Goal: Information Seeking & Learning: Understand process/instructions

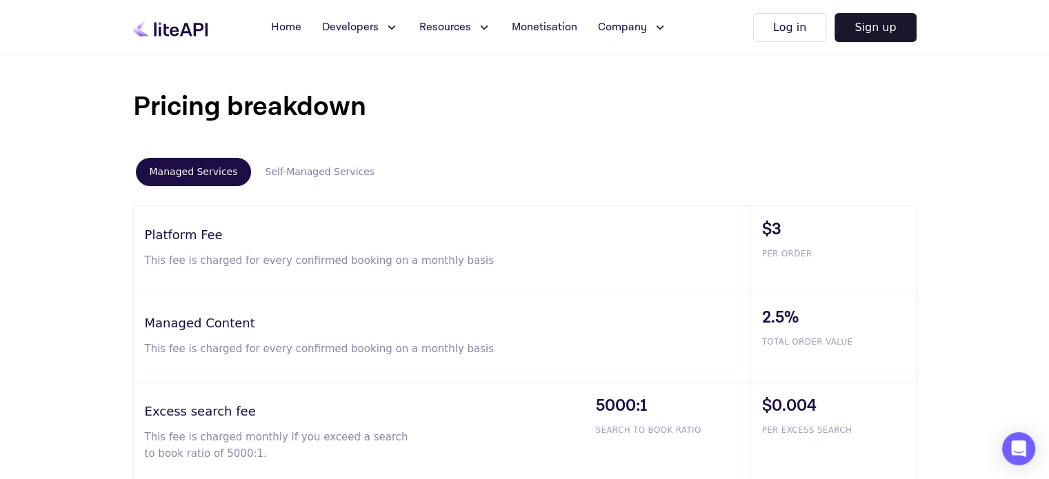
scroll to position [759, 0]
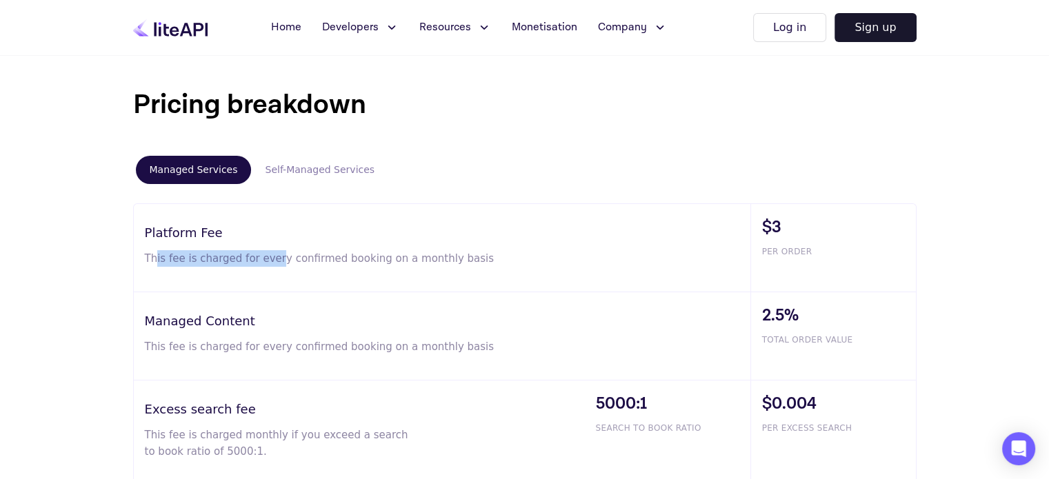
drag, startPoint x: 156, startPoint y: 261, endPoint x: 270, endPoint y: 256, distance: 113.9
click at [267, 256] on p "This fee is charged for every confirmed booking on a monthly basis" at bounding box center [326, 258] width 363 height 17
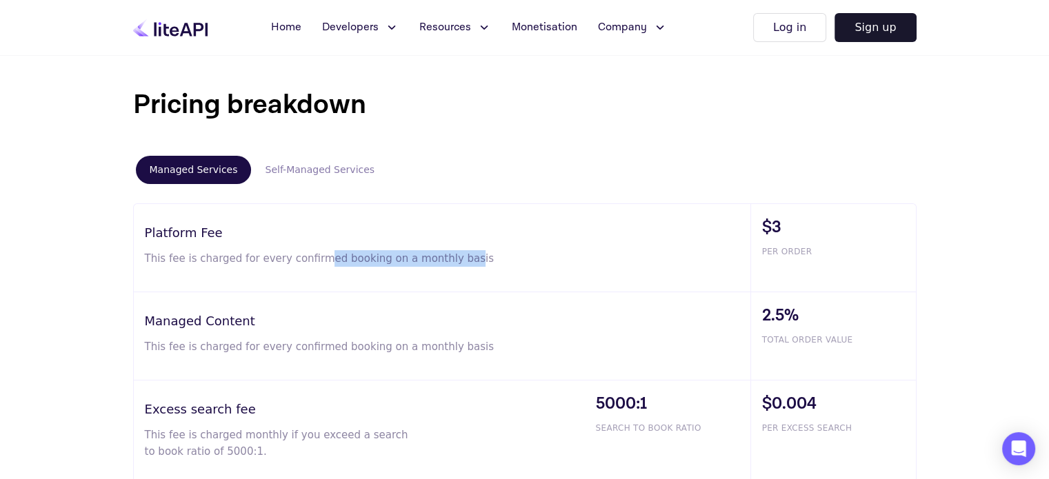
drag, startPoint x: 311, startPoint y: 256, endPoint x: 452, endPoint y: 268, distance: 141.2
click at [451, 270] on div "Platform Fee This fee is charged for every confirmed booking on a monthly basis" at bounding box center [442, 248] width 617 height 88
click at [309, 173] on button "Self-Managed Services" at bounding box center [319, 170] width 137 height 28
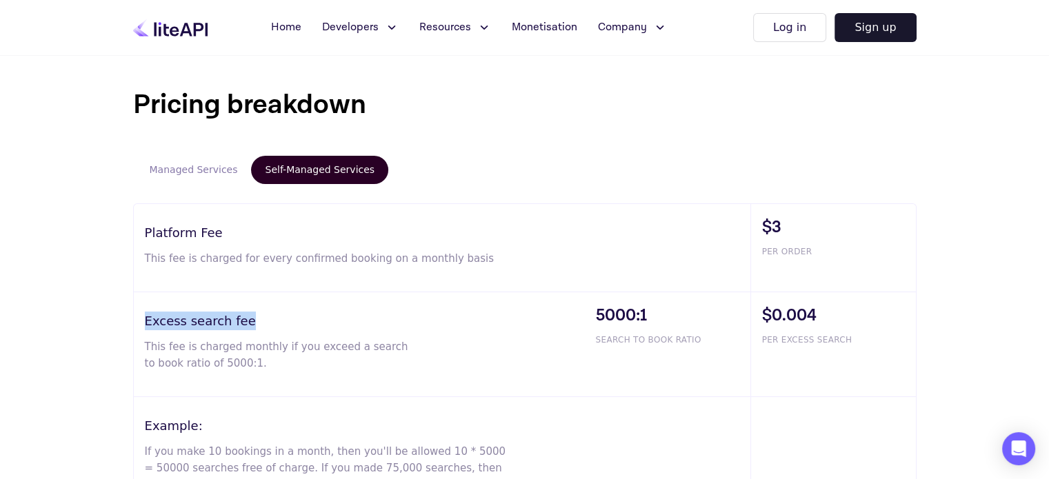
drag, startPoint x: 208, startPoint y: 322, endPoint x: 133, endPoint y: 322, distance: 75.2
click at [134, 322] on div "Excess search fee This fee is charged monthly if you exceed a search to book ra…" at bounding box center [359, 344] width 451 height 104
drag, startPoint x: 163, startPoint y: 348, endPoint x: 221, endPoint y: 348, distance: 57.2
click at [220, 348] on p "This fee is charged monthly if you exceed a search to book ratio of 5000:1." at bounding box center [277, 355] width 264 height 33
drag, startPoint x: 292, startPoint y: 344, endPoint x: 403, endPoint y: 344, distance: 110.3
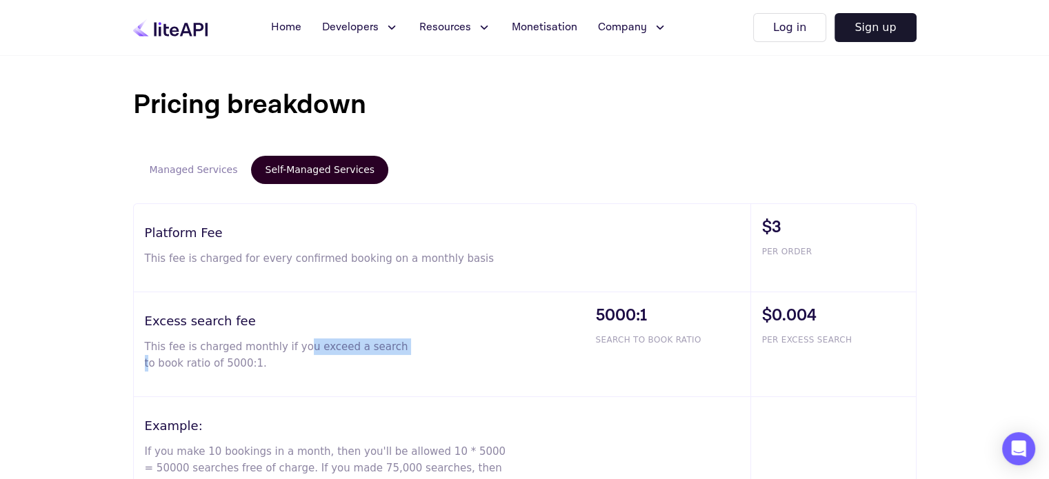
click at [403, 344] on p "This fee is charged monthly if you exceed a search to book ratio of 5000:1." at bounding box center [277, 355] width 264 height 33
drag, startPoint x: 248, startPoint y: 369, endPoint x: 149, endPoint y: 375, distance: 99.5
click at [149, 375] on div "Excess search fee This fee is charged monthly if you exceed a search to book ra…" at bounding box center [359, 344] width 451 height 104
click at [193, 393] on div "Excess search fee This fee is charged monthly if you exceed a search to book ra…" at bounding box center [359, 344] width 451 height 104
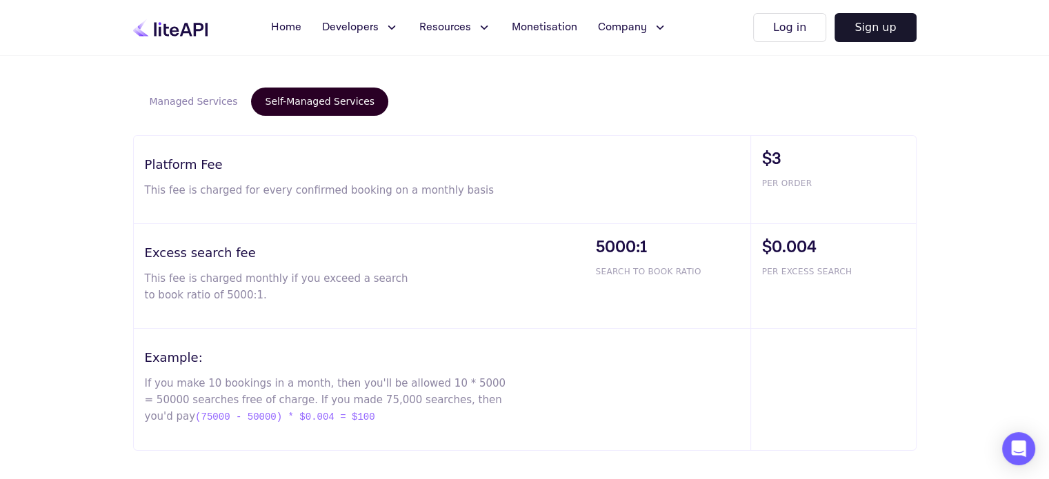
scroll to position [828, 0]
drag, startPoint x: 837, startPoint y: 274, endPoint x: 776, endPoint y: 279, distance: 61.6
click at [777, 279] on div "$0.004 PER EXCESS SEARCH" at bounding box center [833, 275] width 166 height 104
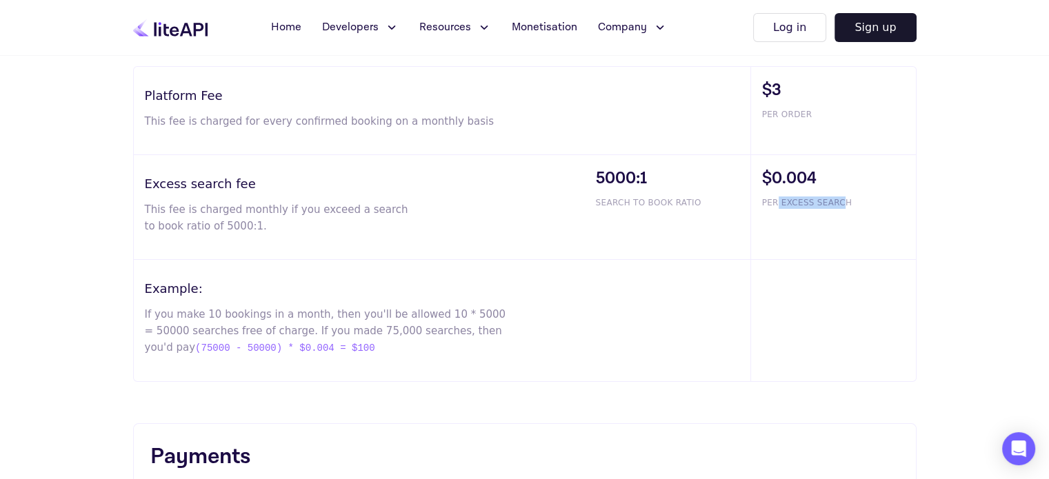
scroll to position [897, 0]
drag, startPoint x: 201, startPoint y: 314, endPoint x: 246, endPoint y: 315, distance: 44.2
click at [223, 315] on p "If you make 10 bookings in a month, then you'll be allowed 10 * 5000 = 50000 se…" at bounding box center [326, 331] width 363 height 50
drag, startPoint x: 319, startPoint y: 315, endPoint x: 381, endPoint y: 314, distance: 62.1
click at [381, 314] on p "If you make 10 bookings in a month, then you'll be allowed 10 * 5000 = 50000 se…" at bounding box center [326, 331] width 363 height 50
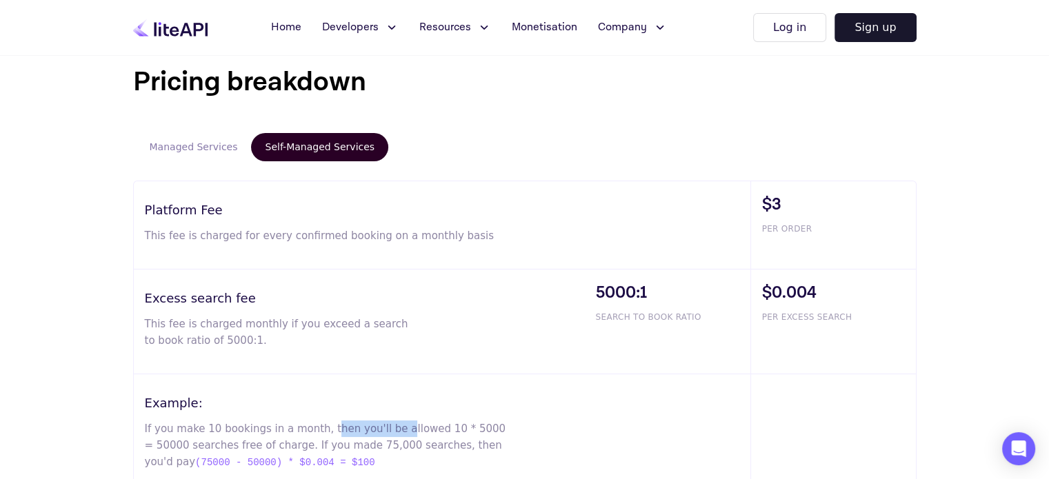
scroll to position [690, 0]
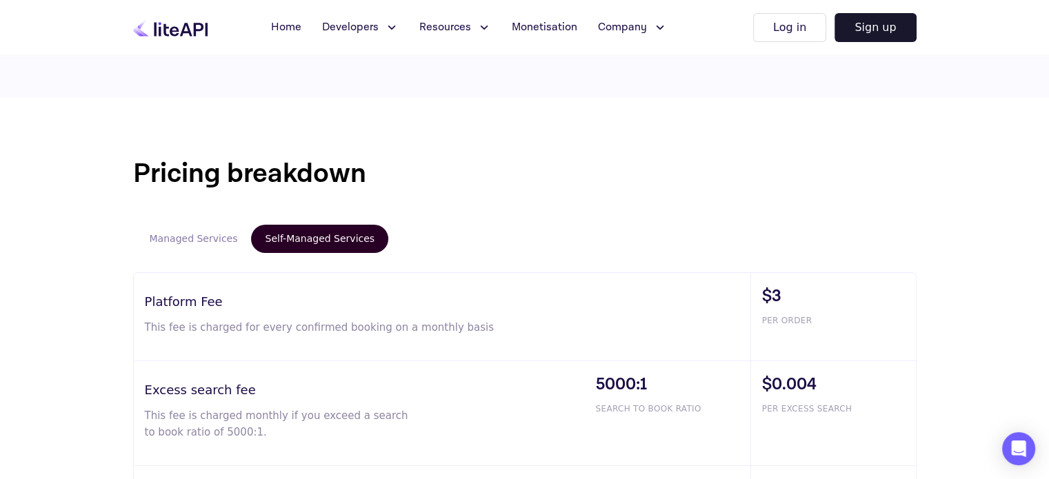
click at [206, 245] on button "Managed Services" at bounding box center [194, 239] width 116 height 28
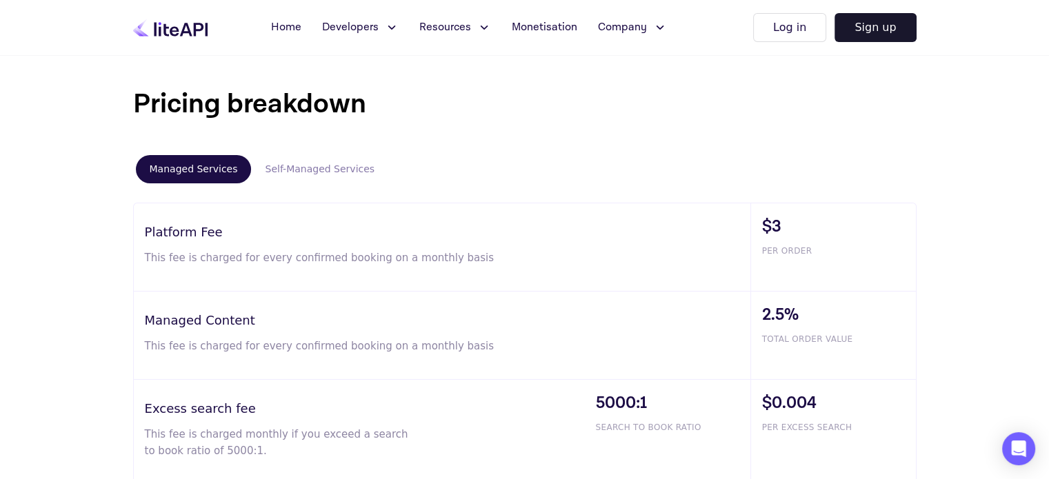
scroll to position [759, 0]
click at [311, 172] on button "Self-Managed Services" at bounding box center [319, 170] width 137 height 28
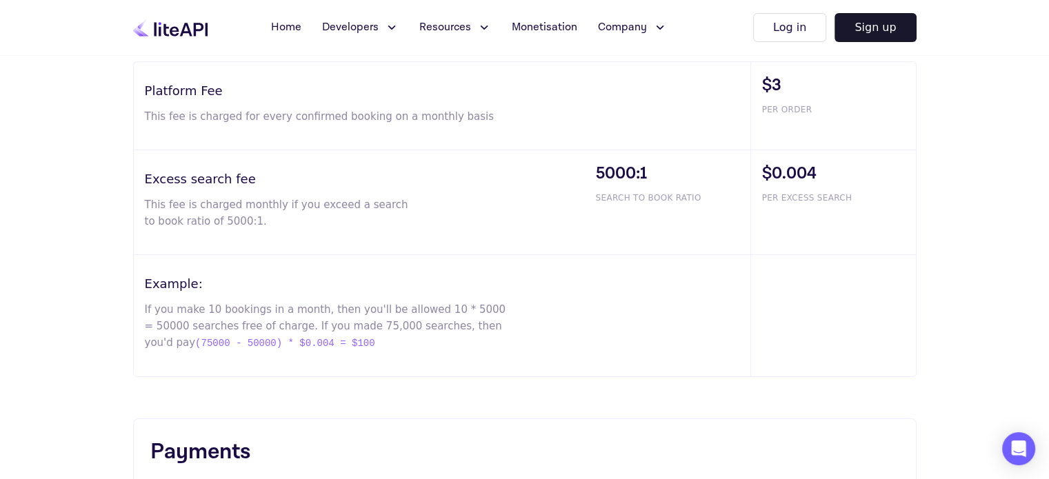
scroll to position [690, 0]
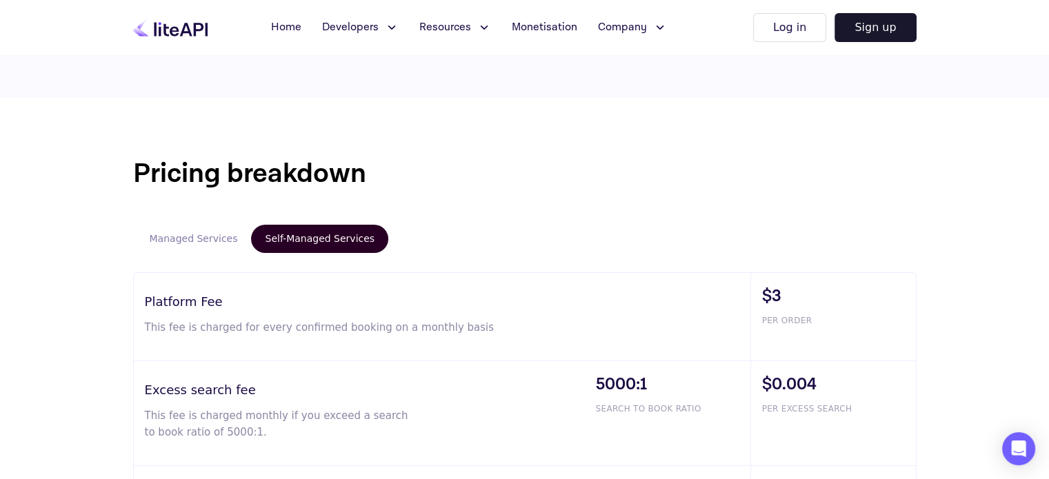
click at [147, 235] on button "Managed Services" at bounding box center [194, 239] width 116 height 28
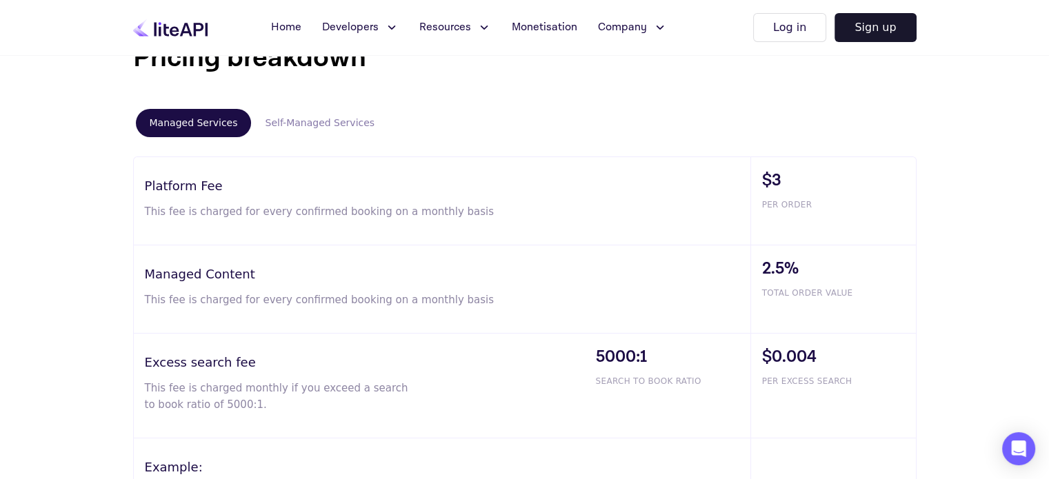
scroll to position [621, 0]
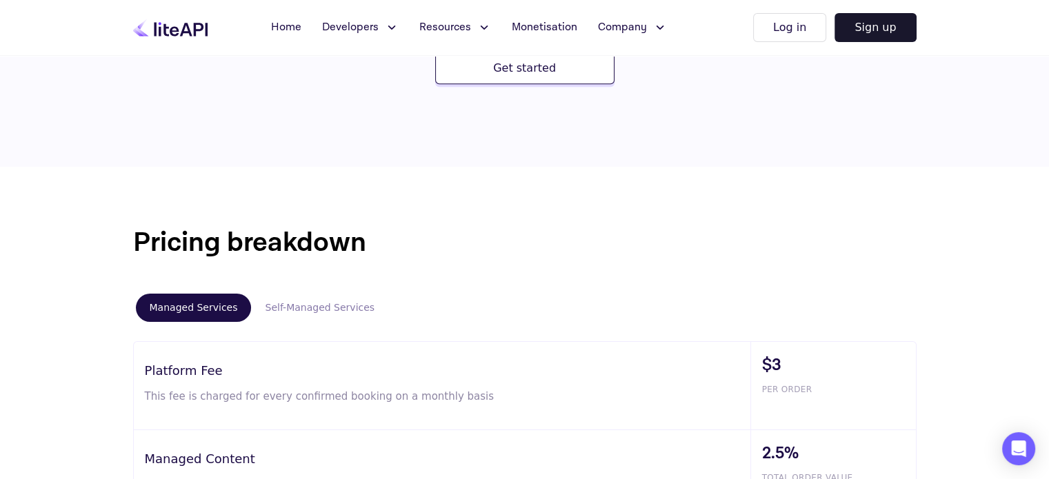
click at [270, 314] on button "Self-Managed Services" at bounding box center [319, 308] width 137 height 28
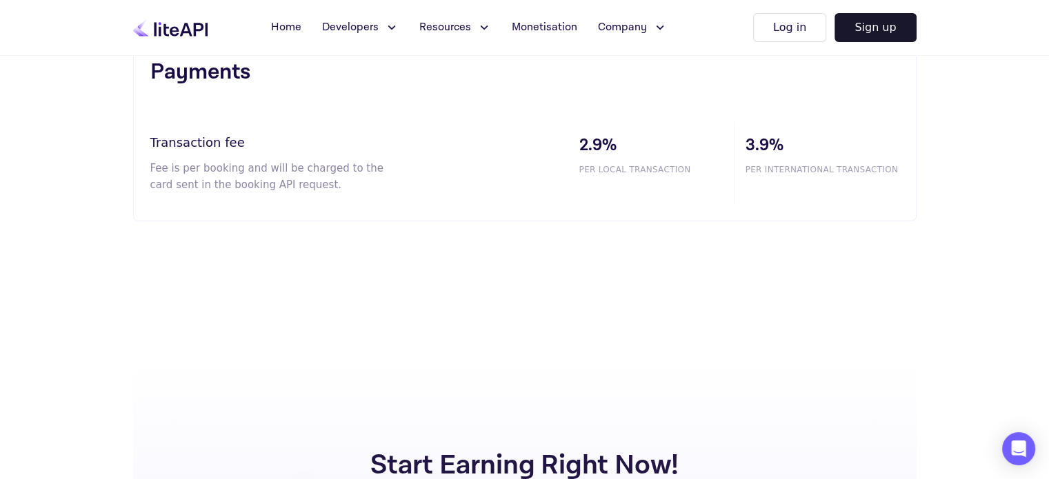
scroll to position [1103, 0]
